Goal: Information Seeking & Learning: Understand process/instructions

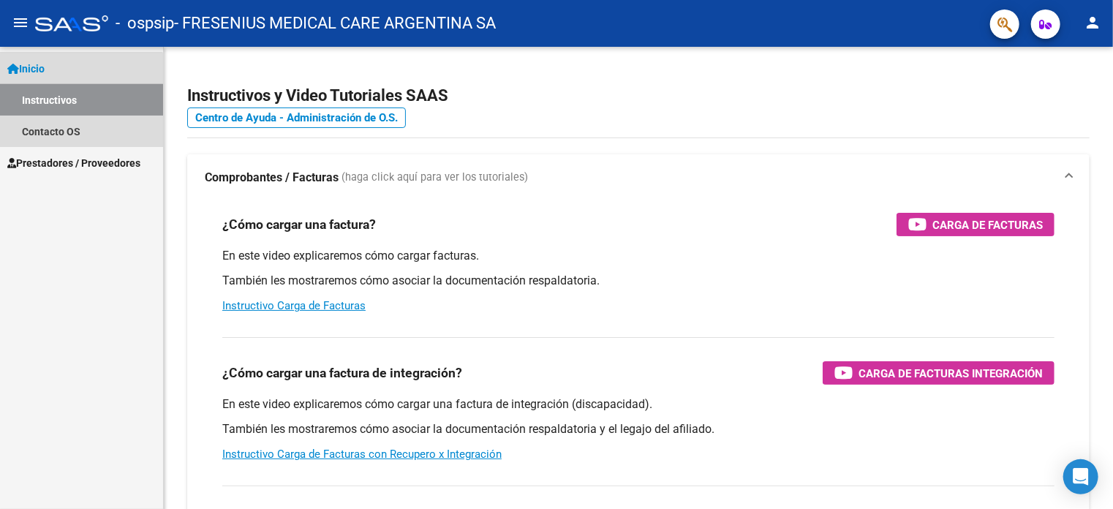
click at [63, 101] on link "Instructivos" at bounding box center [81, 99] width 163 height 31
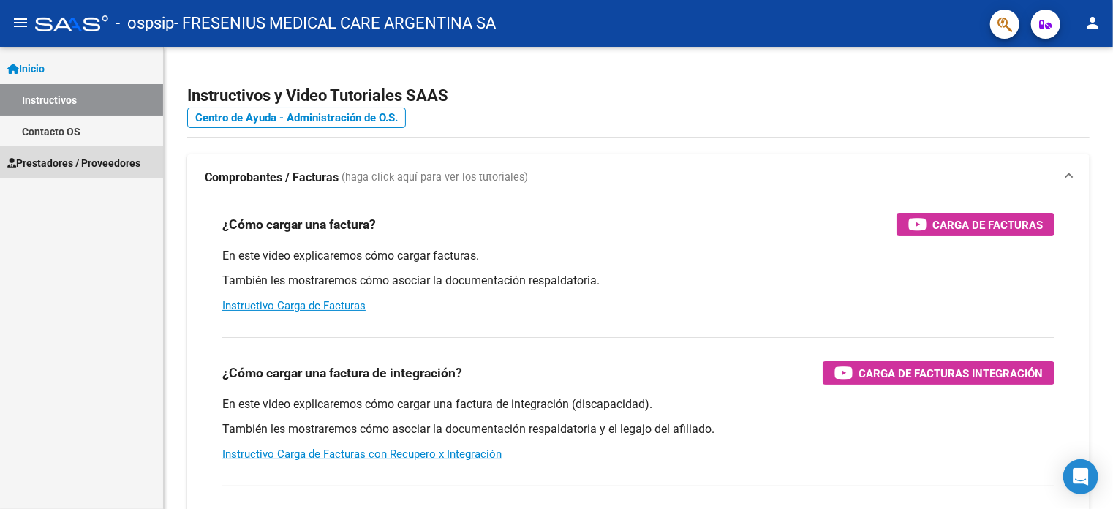
click at [58, 159] on span "Prestadores / Proveedores" at bounding box center [73, 163] width 133 height 16
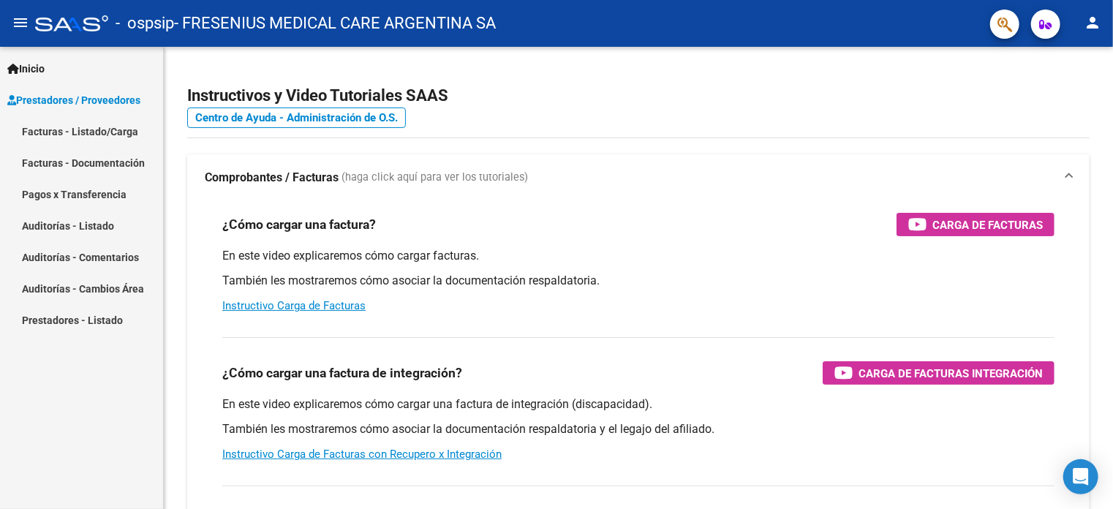
click at [80, 130] on link "Facturas - Listado/Carga" at bounding box center [81, 131] width 163 height 31
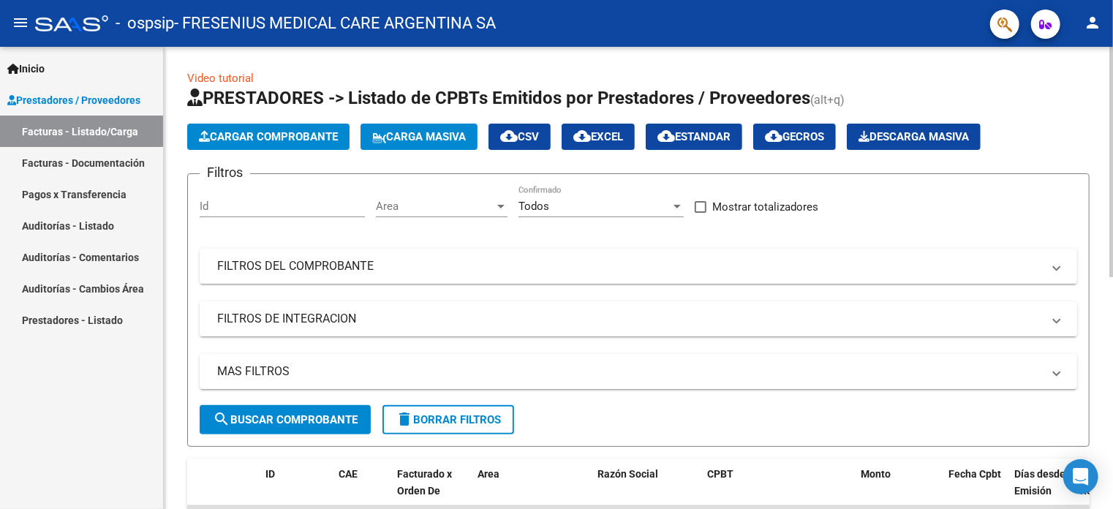
scroll to position [146, 0]
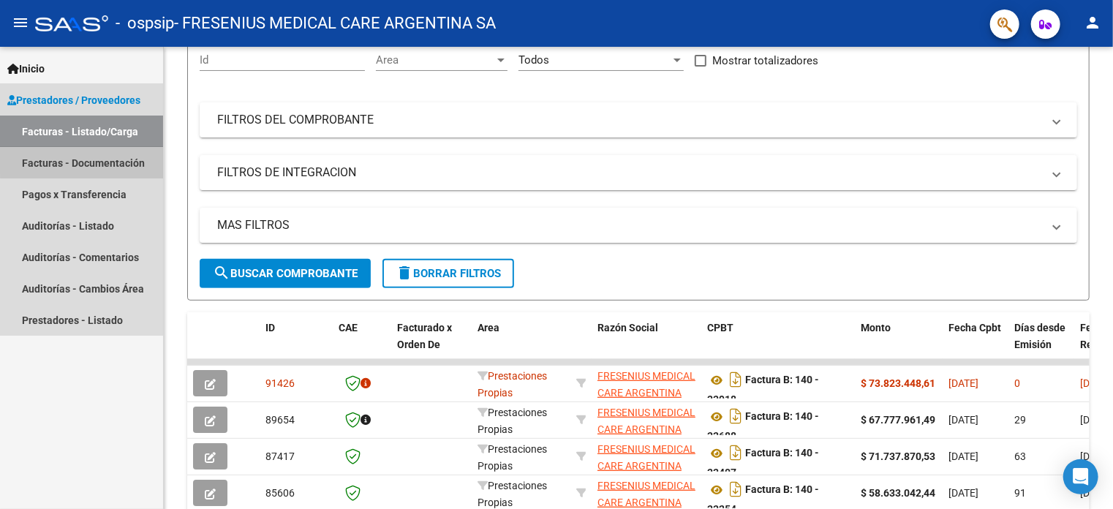
click at [94, 158] on link "Facturas - Documentación" at bounding box center [81, 162] width 163 height 31
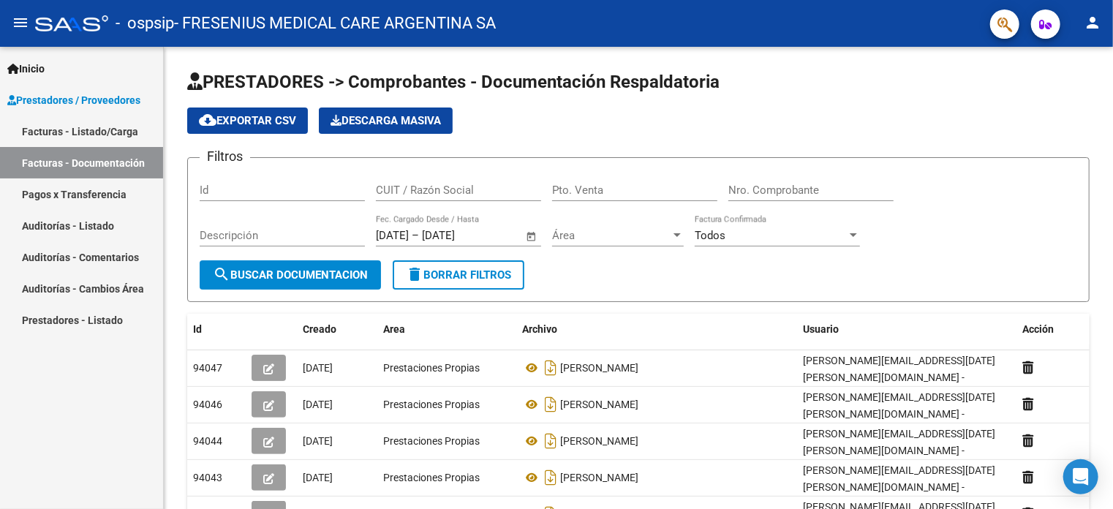
click at [58, 132] on link "Facturas - Listado/Carga" at bounding box center [81, 131] width 163 height 31
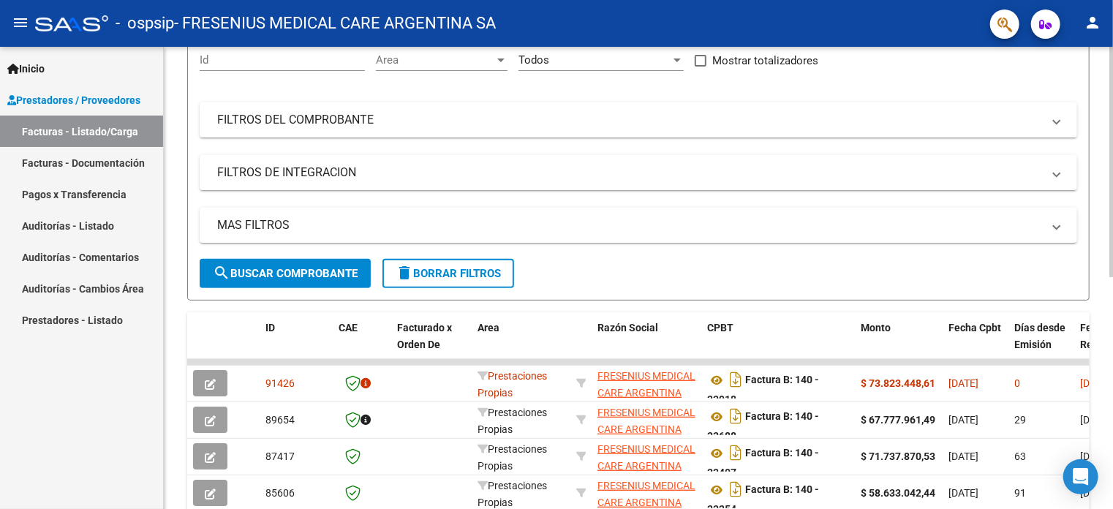
scroll to position [219, 0]
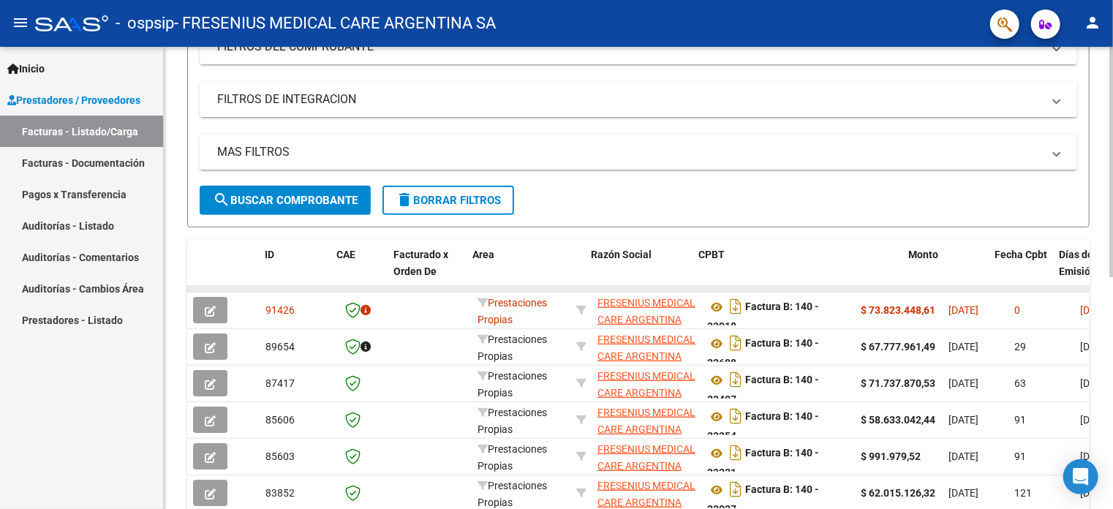
drag, startPoint x: 851, startPoint y: 245, endPoint x: 883, endPoint y: 289, distance: 54.4
click at [913, 235] on div "Video tutorial PRESTADORES -> Listado de CPBTs Emitidos por Prestadores / Prove…" at bounding box center [638, 275] width 902 height 849
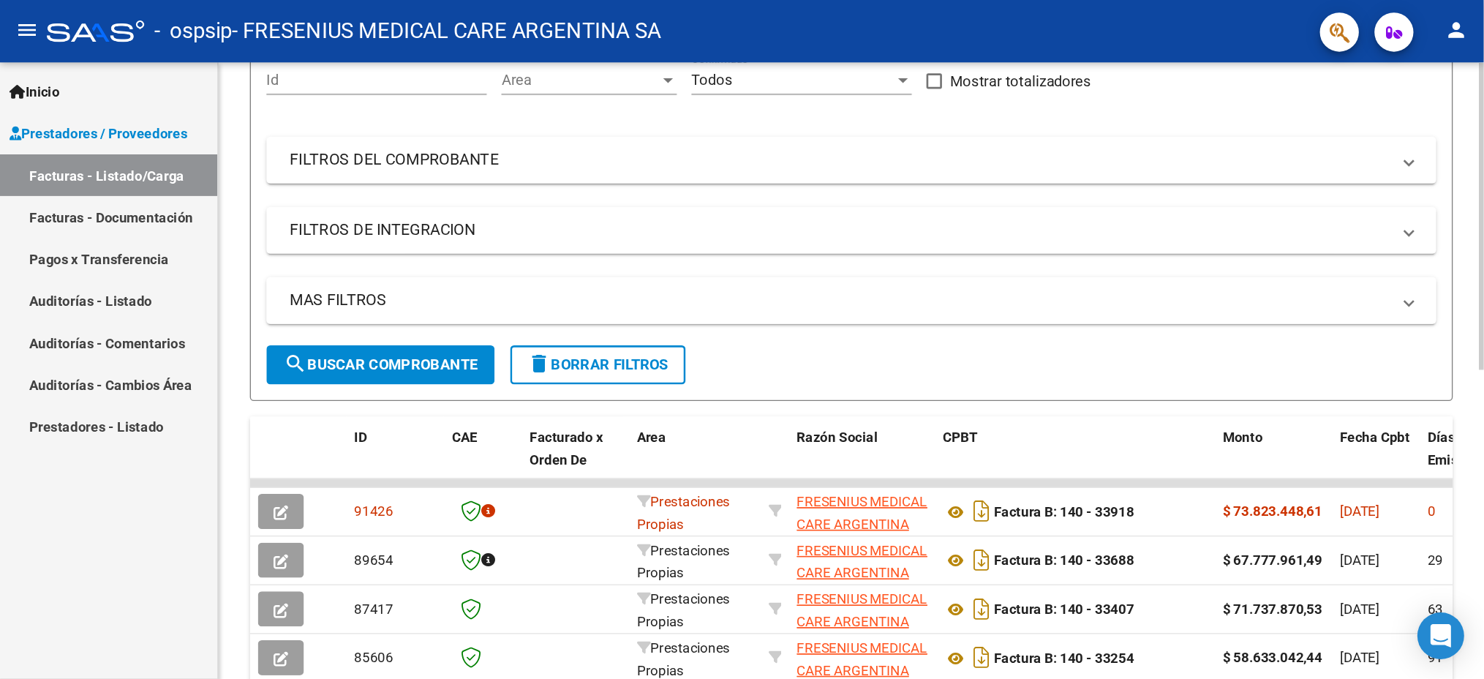
scroll to position [0, 0]
